Goal: Task Accomplishment & Management: Manage account settings

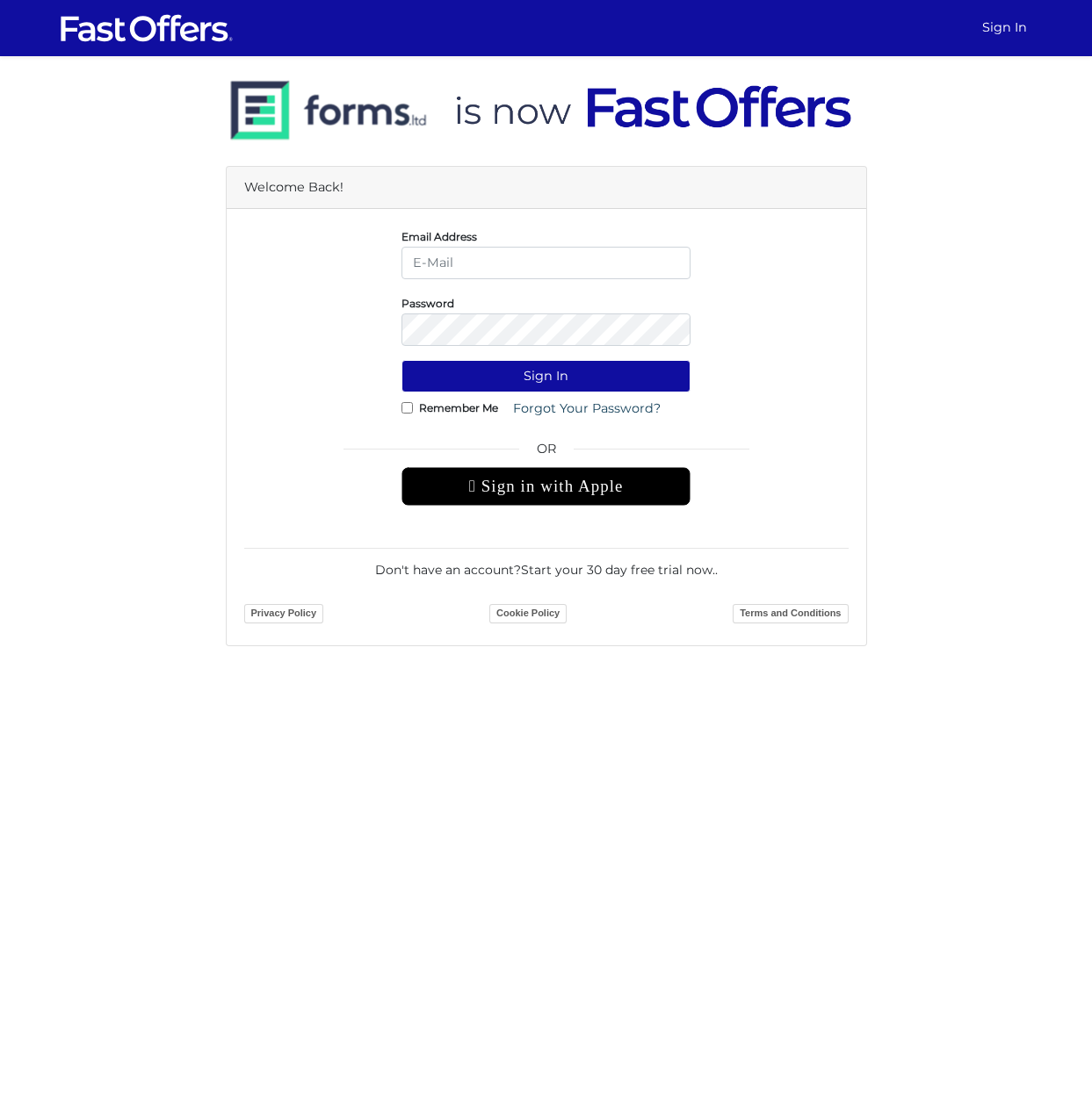
type input "[PERSON_NAME][EMAIL_ADDRESS][DOMAIN_NAME]"
click at [494, 276] on input "[PERSON_NAME][EMAIL_ADDRESS][DOMAIN_NAME]" at bounding box center [546, 263] width 289 height 33
click at [446, 385] on button "Sign In" at bounding box center [546, 376] width 289 height 33
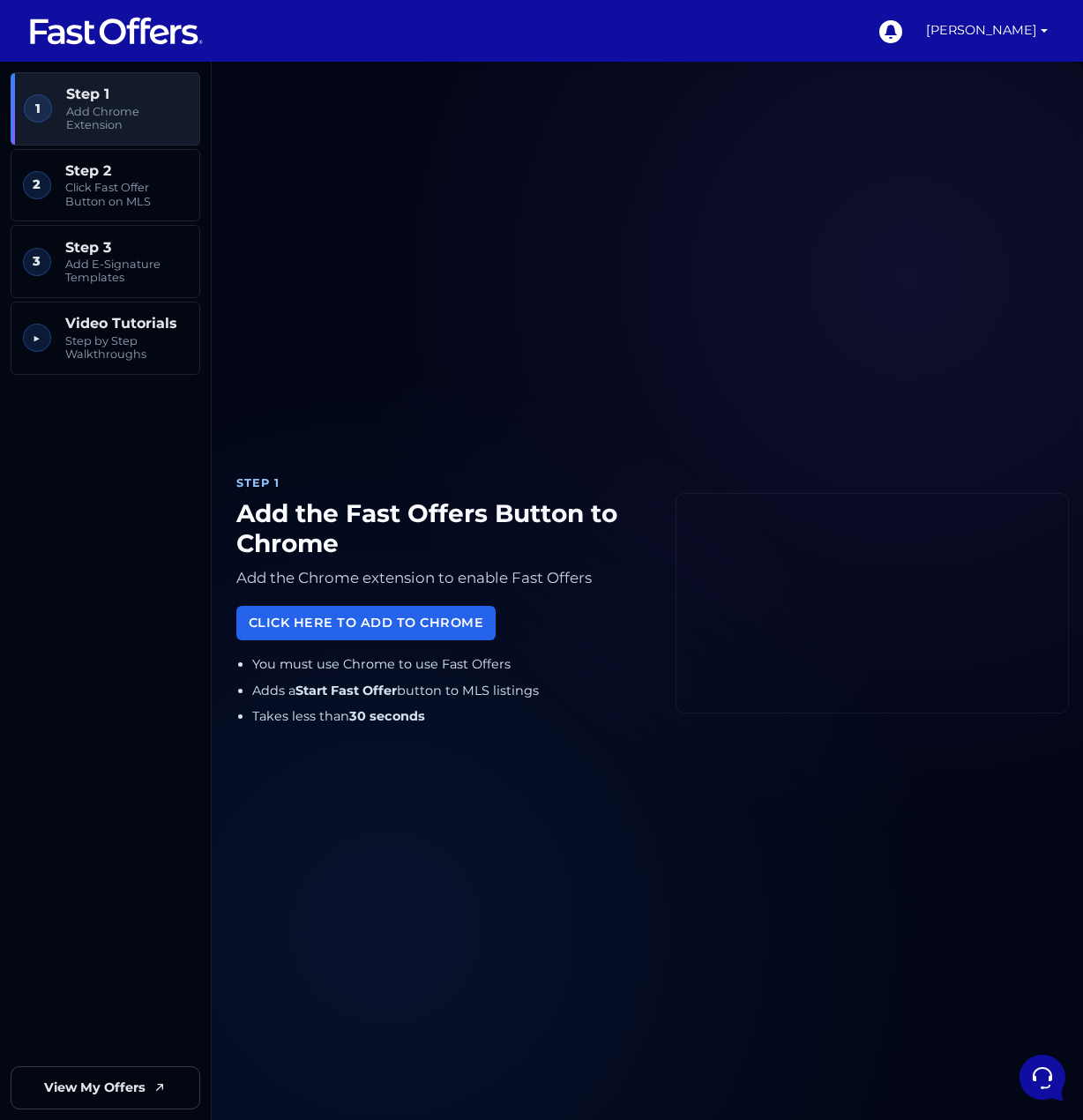
click at [135, 35] on img at bounding box center [117, 31] width 177 height 34
click at [1016, 30] on link "Ibrahim" at bounding box center [986, 31] width 135 height 62
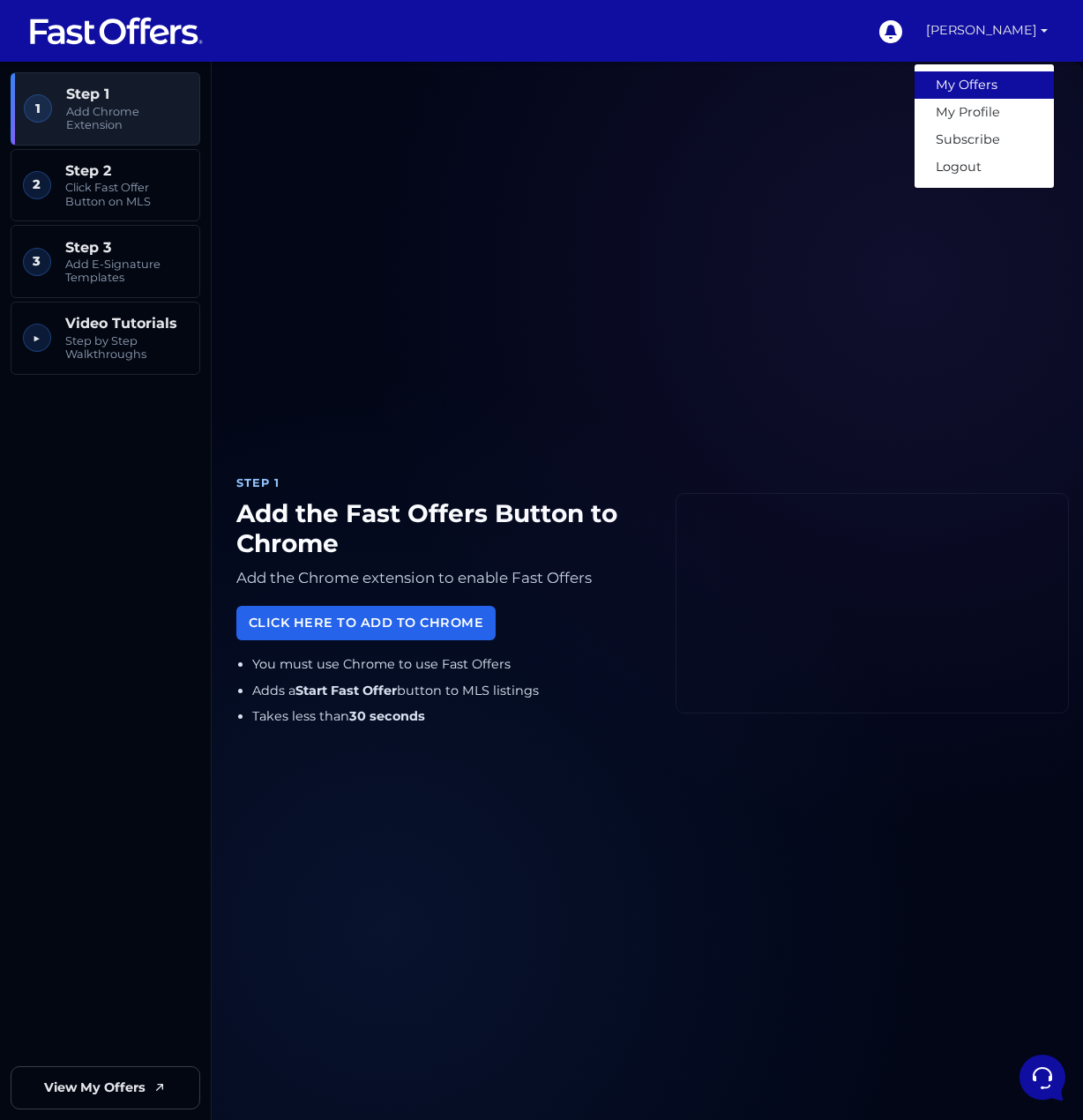
click at [979, 79] on link "My Offers" at bounding box center [984, 85] width 139 height 27
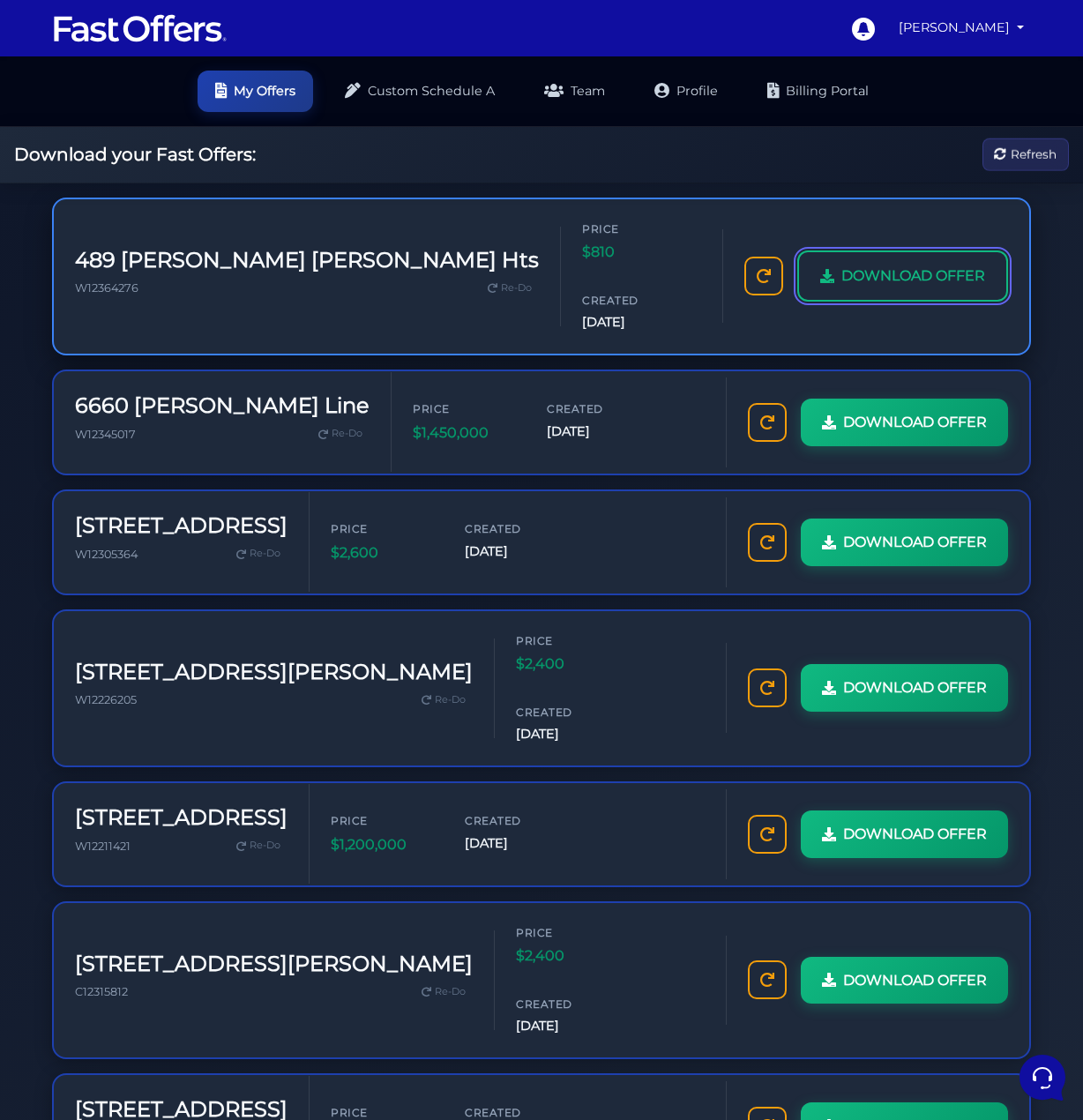
click at [914, 264] on span "DOWNLOAD OFFER" at bounding box center [913, 276] width 144 height 23
